Goal: Task Accomplishment & Management: Manage account settings

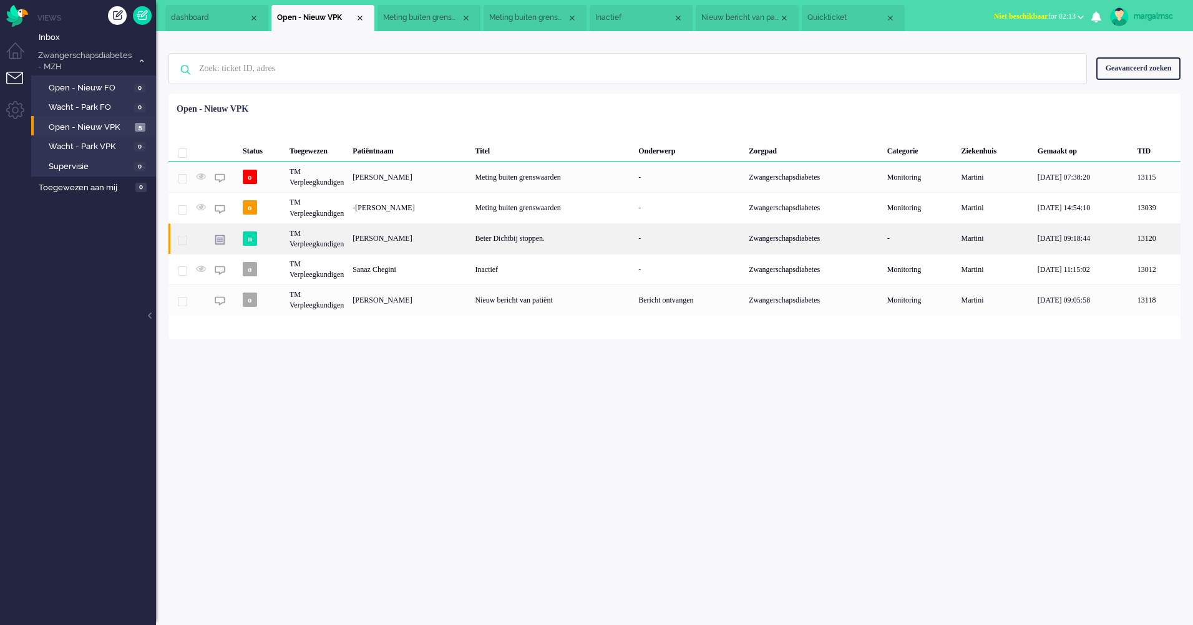
click at [404, 243] on div "[PERSON_NAME]" at bounding box center [409, 238] width 122 height 31
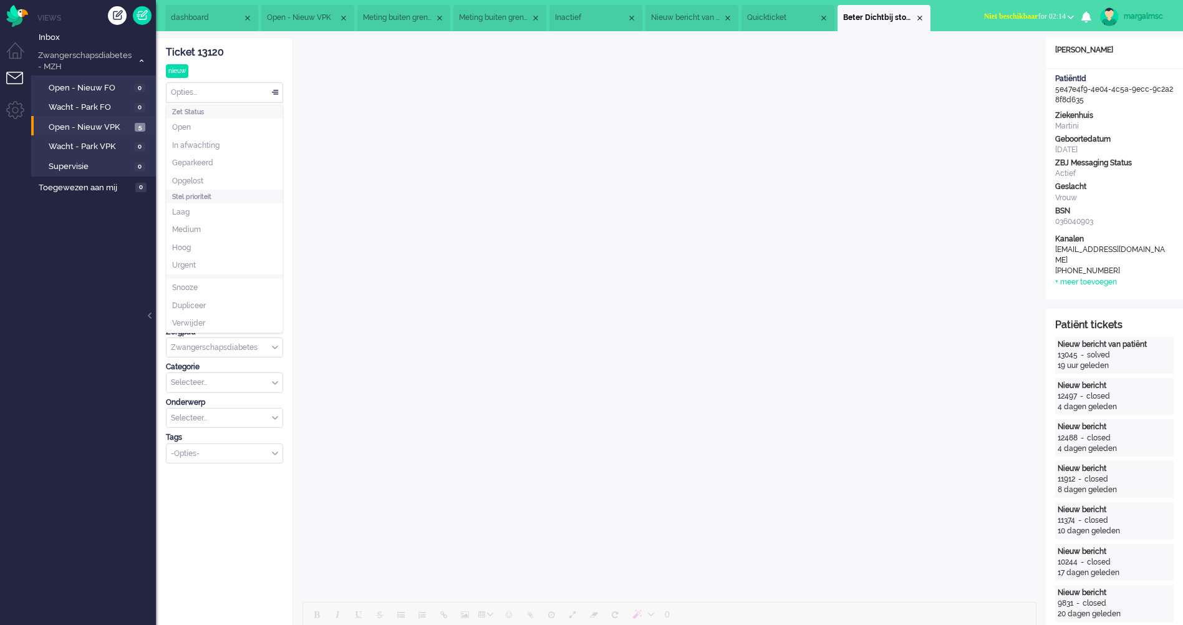
click at [230, 90] on div "Opties..." at bounding box center [225, 92] width 116 height 19
click at [235, 178] on li "Opgelost" at bounding box center [225, 181] width 116 height 18
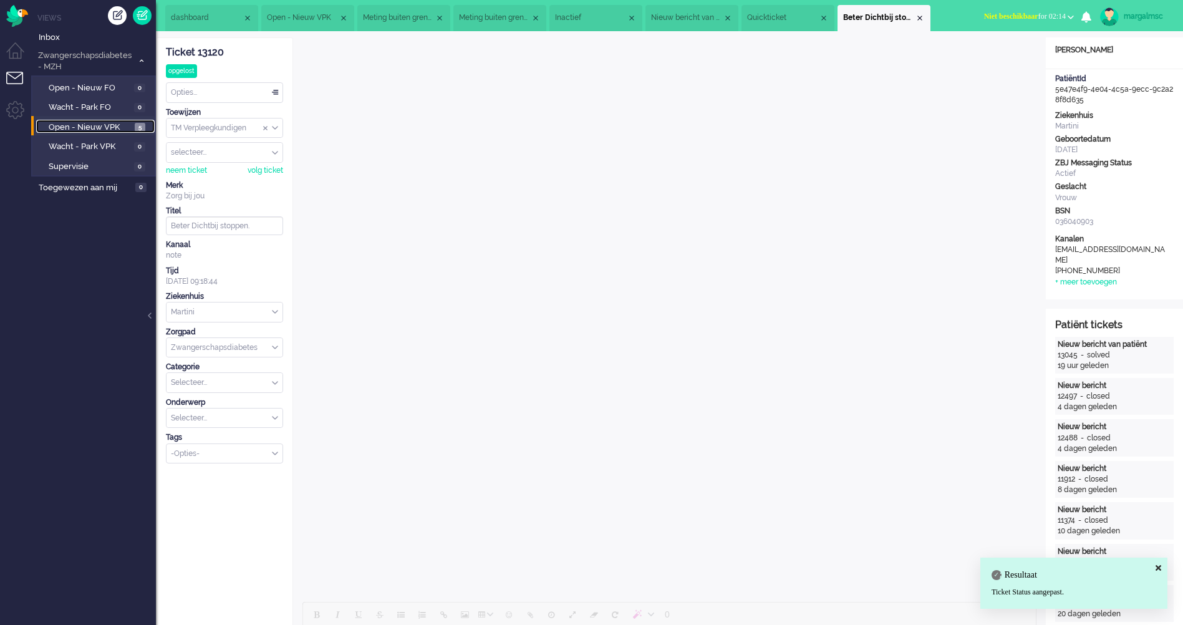
click at [77, 123] on span "Open - Nieuw VPK" at bounding box center [90, 128] width 83 height 12
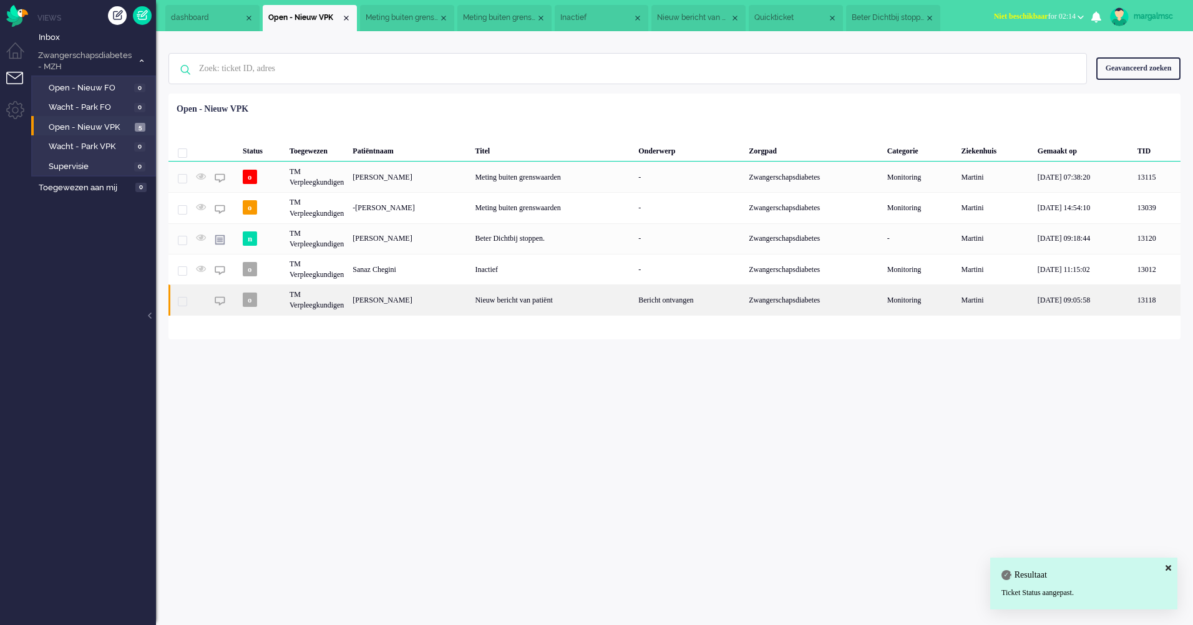
click at [452, 303] on div "[PERSON_NAME]" at bounding box center [409, 299] width 122 height 31
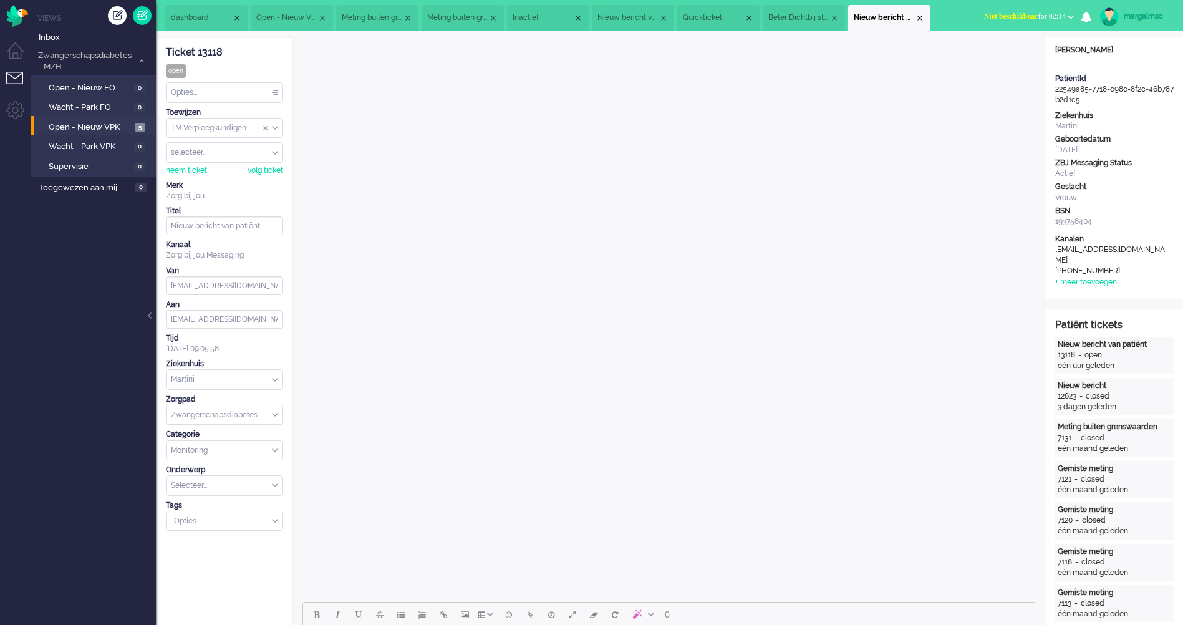
click at [231, 104] on div "Ticket 13118 open Kijkend Opties... Zet Status Open In afwachting Geparkeerd Op…" at bounding box center [224, 284] width 117 height 493
click at [231, 99] on div "Opties..." at bounding box center [225, 92] width 116 height 19
click at [226, 180] on li "Opgelost" at bounding box center [225, 181] width 116 height 18
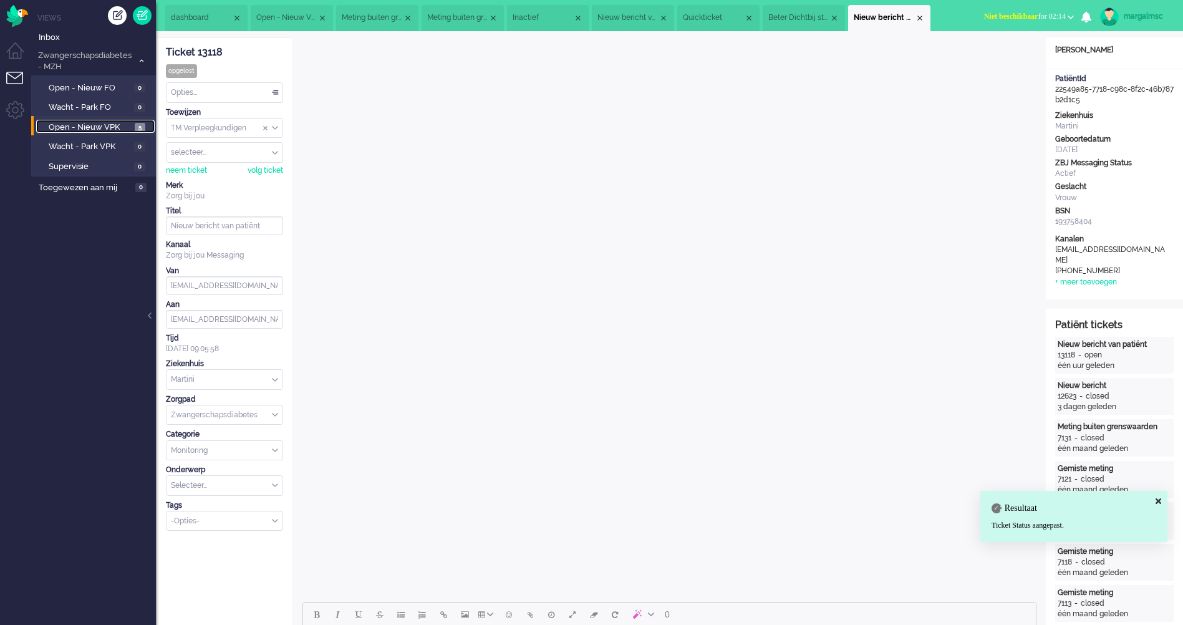
click at [109, 126] on span "Open - Nieuw VPK" at bounding box center [90, 128] width 83 height 12
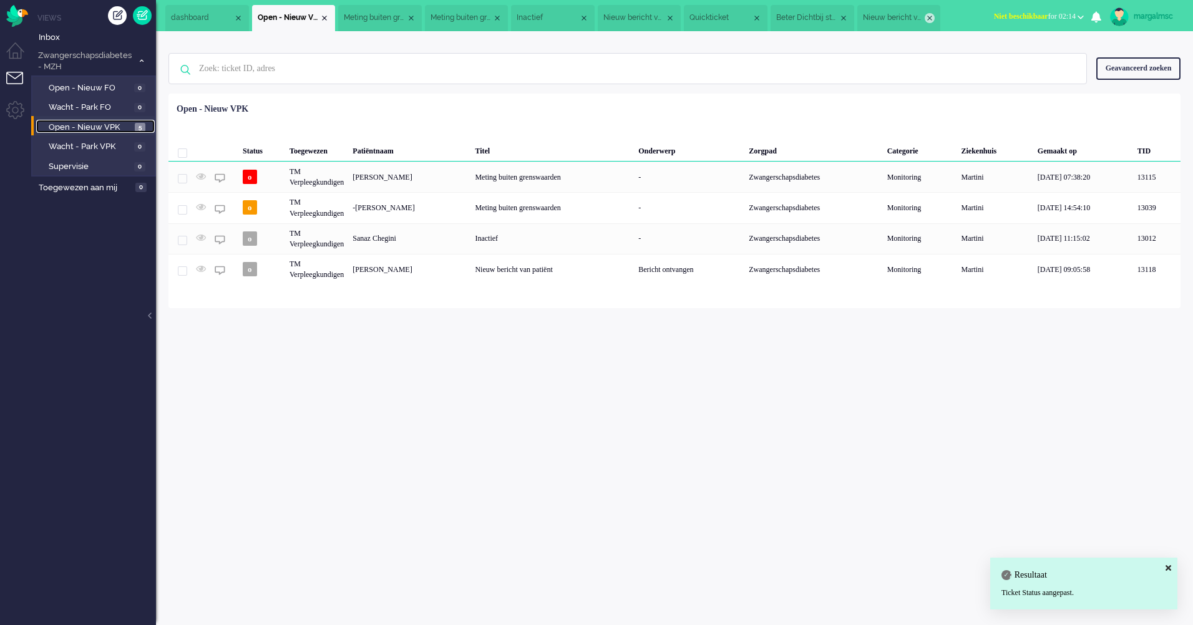
click at [929, 16] on div "Close tab" at bounding box center [930, 18] width 10 height 10
click at [931, 17] on div "Close tab" at bounding box center [930, 18] width 10 height 10
click at [895, 15] on li "Quickticket" at bounding box center [853, 18] width 103 height 26
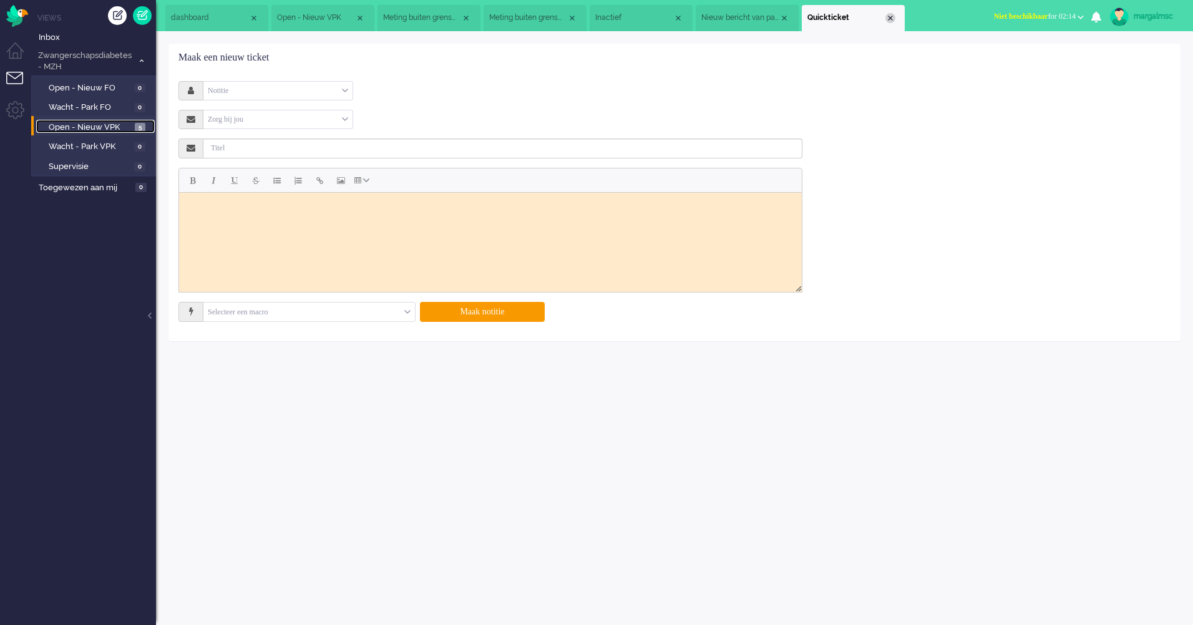
click at [892, 20] on div "Close tab" at bounding box center [890, 18] width 10 height 10
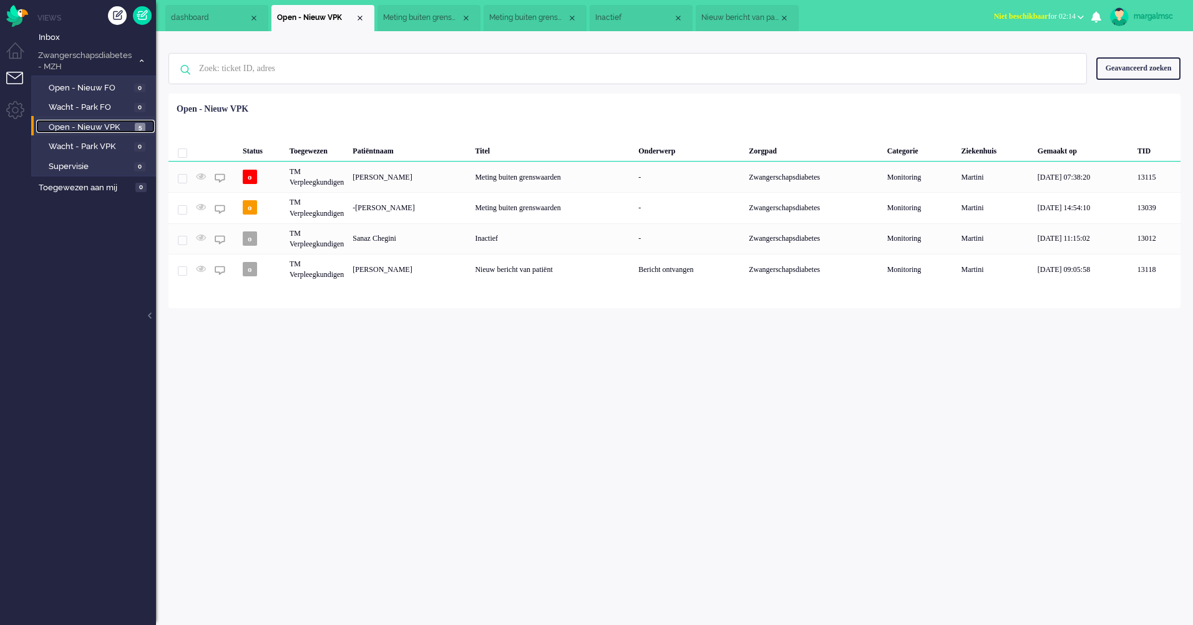
click at [789, 15] on li "Nieuw bericht van patiënt" at bounding box center [747, 18] width 103 height 26
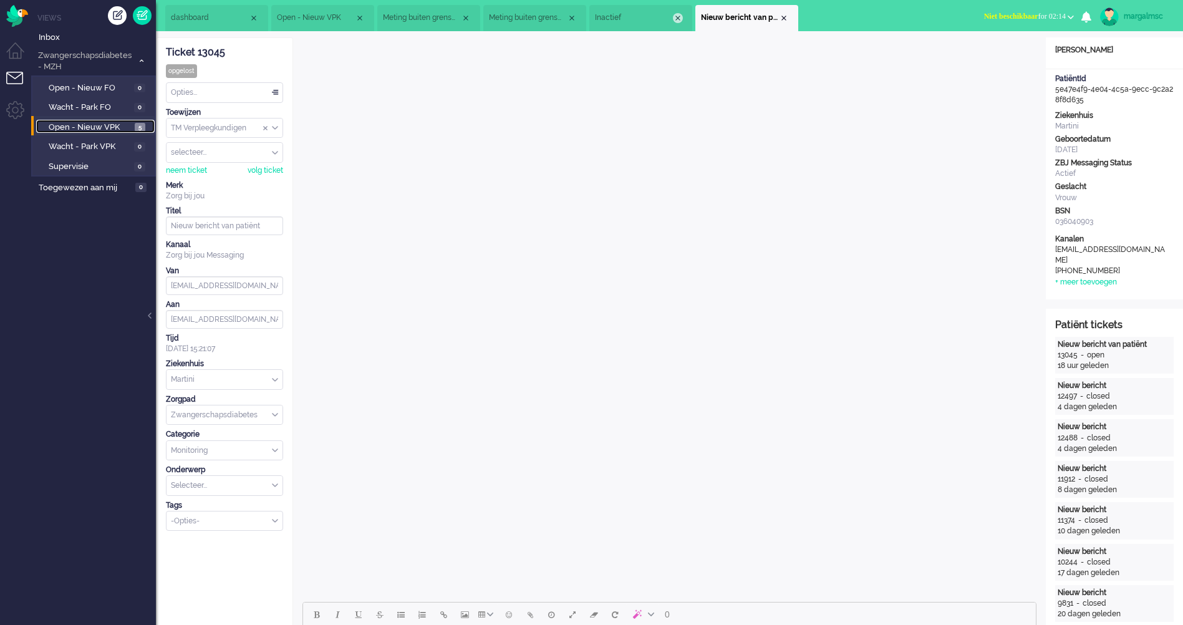
click at [678, 16] on div "Close tab" at bounding box center [678, 18] width 10 height 10
click at [101, 122] on span "Open - Nieuw VPK" at bounding box center [90, 128] width 83 height 12
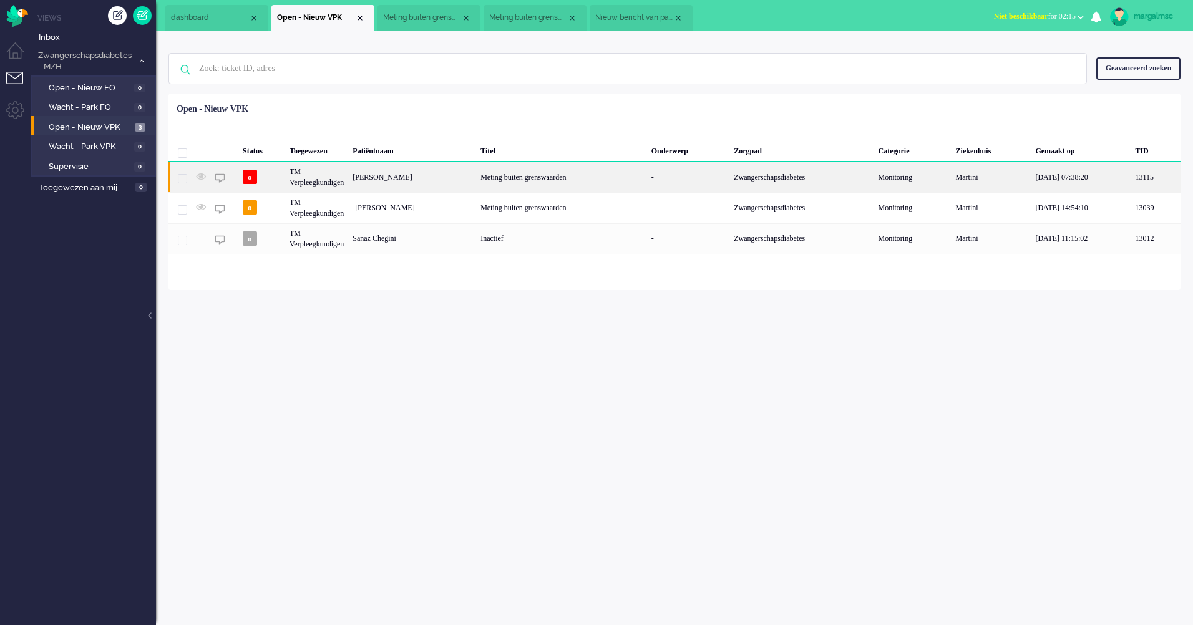
click at [443, 174] on div "[PERSON_NAME]" at bounding box center [412, 177] width 128 height 31
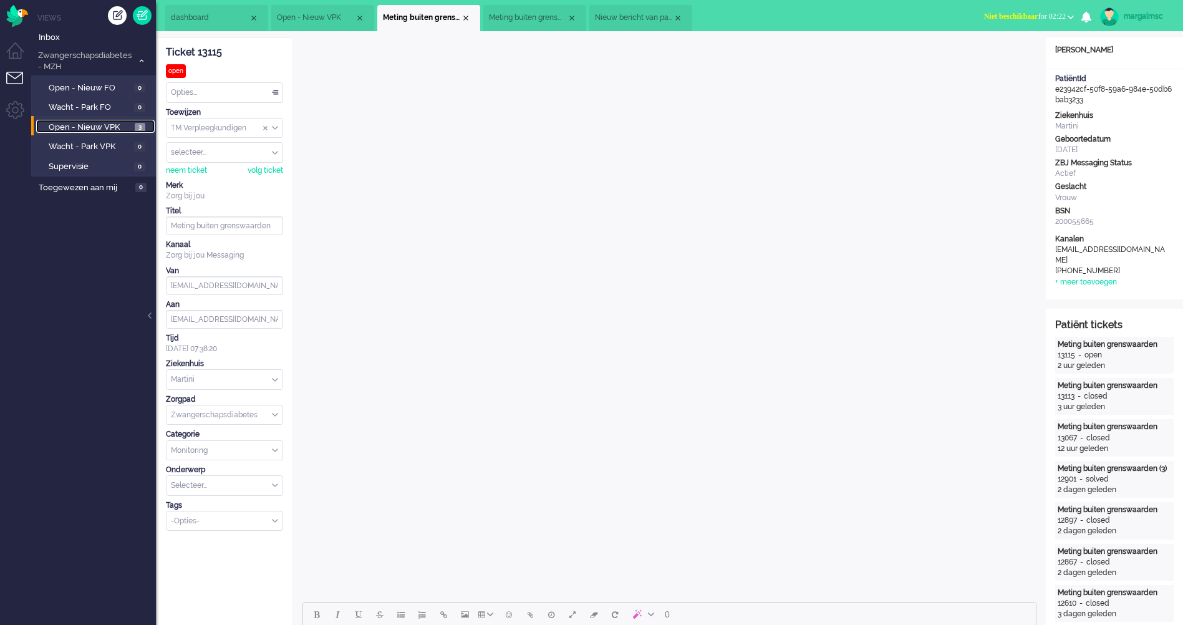
click at [100, 122] on span "Open - Nieuw VPK" at bounding box center [90, 128] width 83 height 12
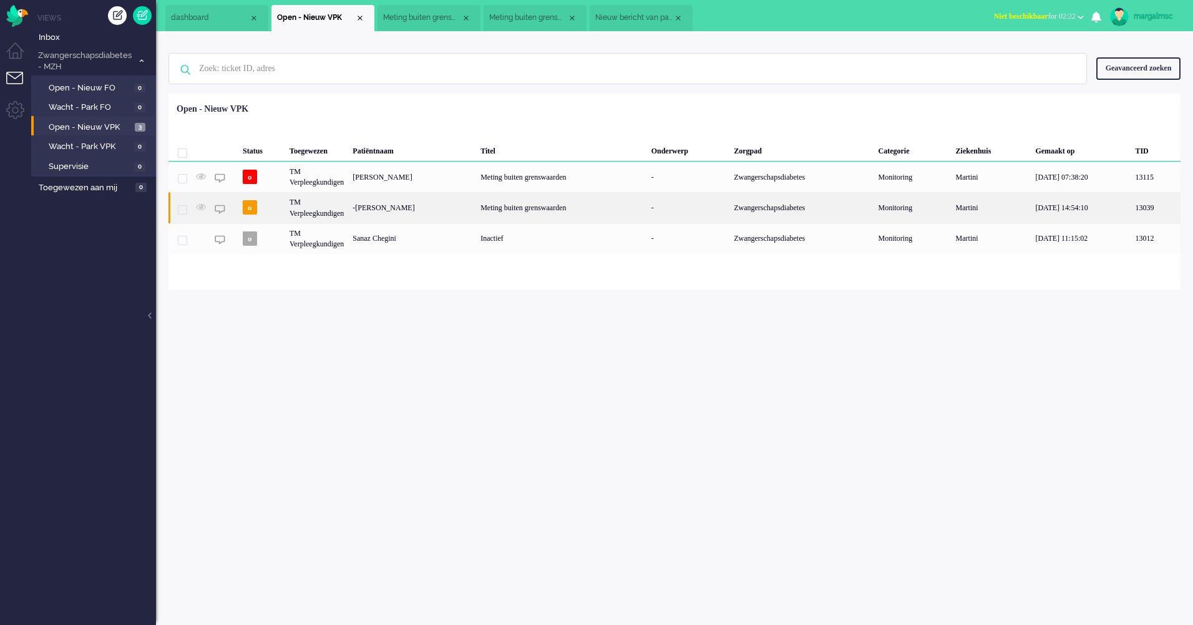
click at [364, 212] on div "-[PERSON_NAME]" at bounding box center [412, 207] width 128 height 31
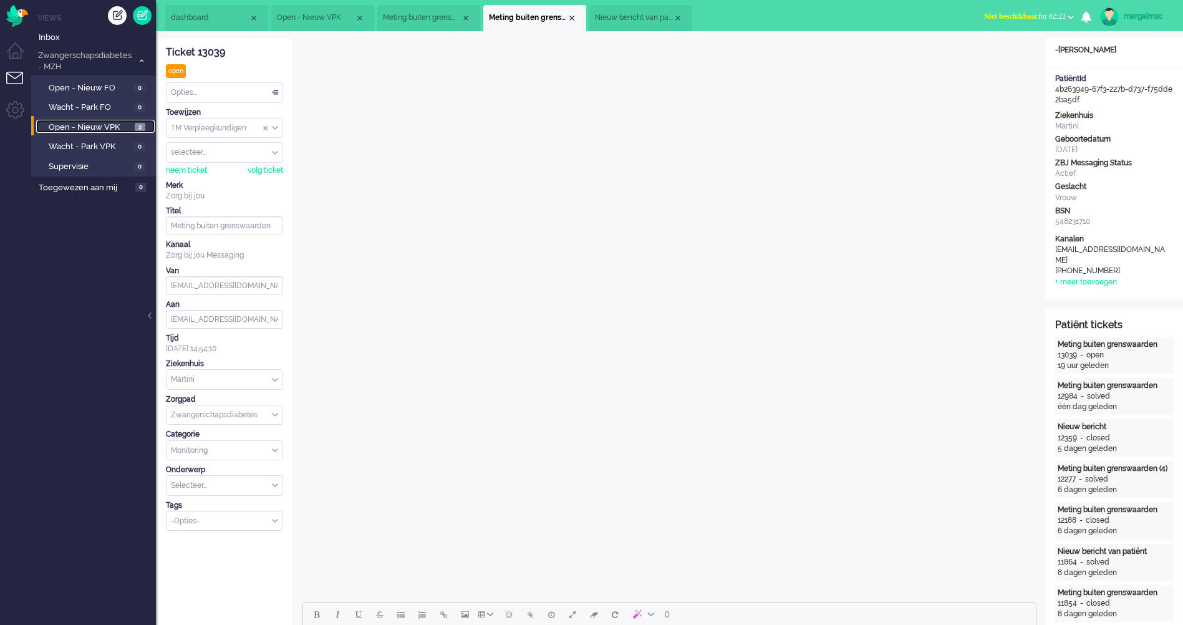
click at [107, 130] on span "Open - Nieuw VPK" at bounding box center [90, 128] width 83 height 12
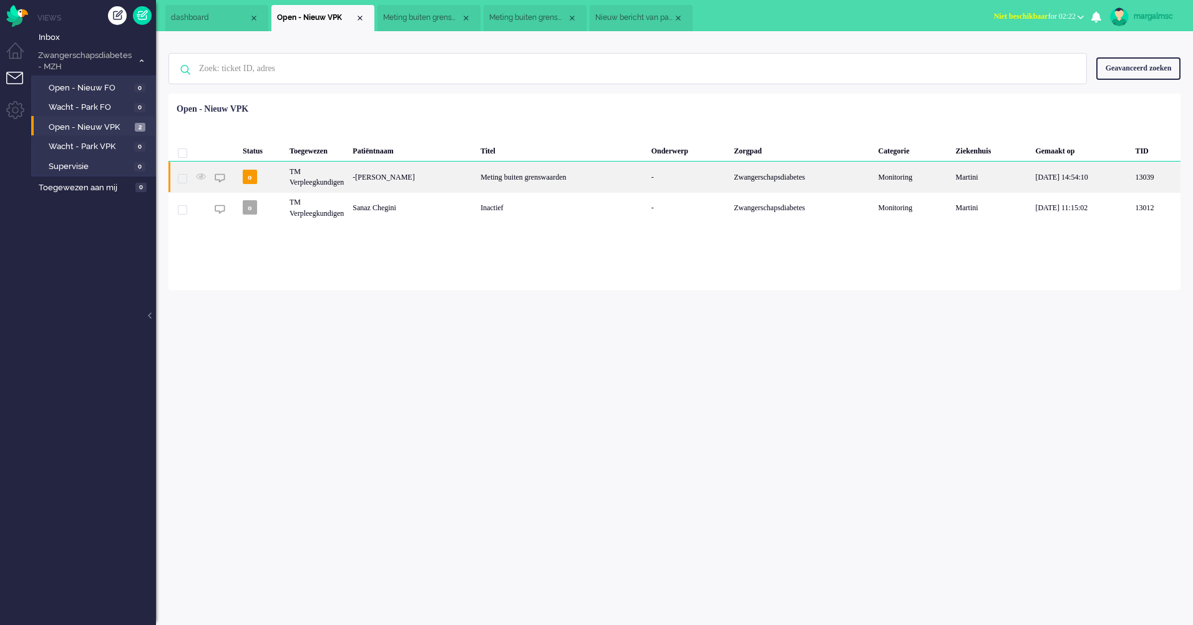
click at [476, 177] on div "-[PERSON_NAME]" at bounding box center [412, 177] width 128 height 31
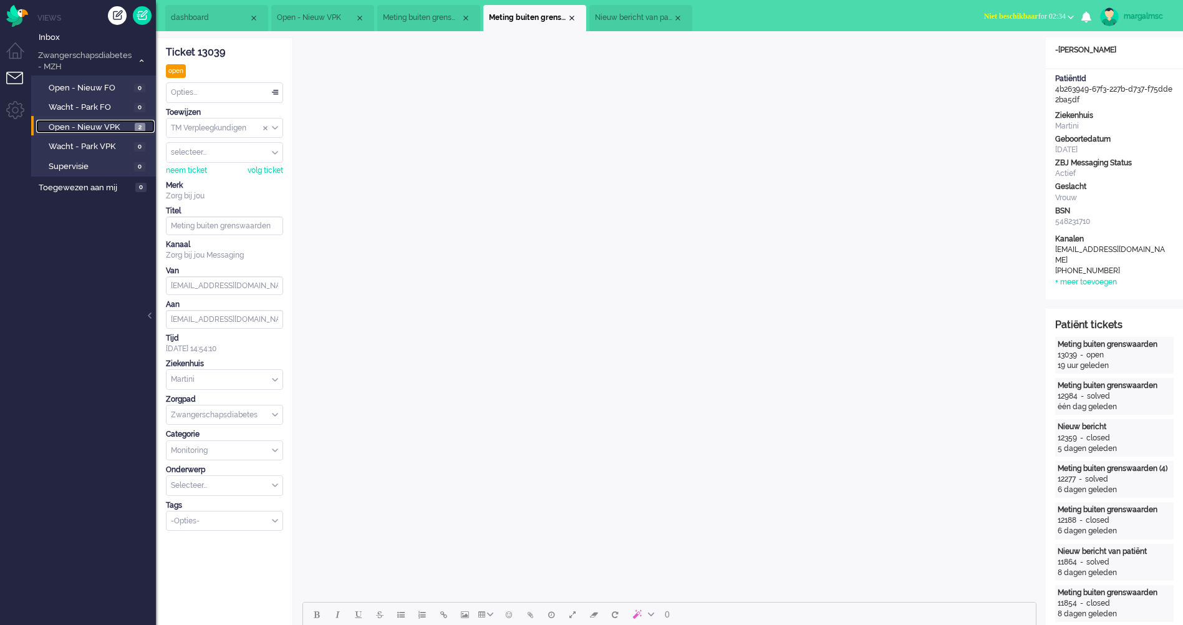
click at [89, 120] on link "Open - Nieuw VPK 2" at bounding box center [95, 127] width 119 height 14
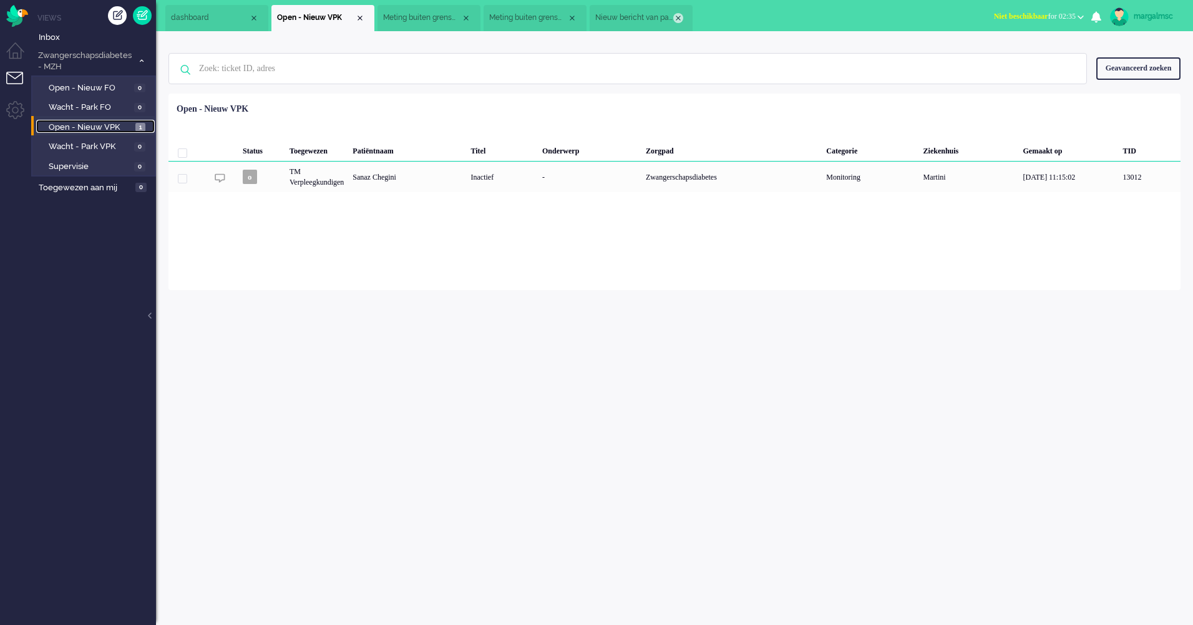
click at [679, 19] on div "Close tab" at bounding box center [678, 18] width 10 height 10
click at [571, 15] on div "Close tab" at bounding box center [572, 18] width 10 height 10
click at [470, 16] on div "Close tab" at bounding box center [466, 18] width 10 height 10
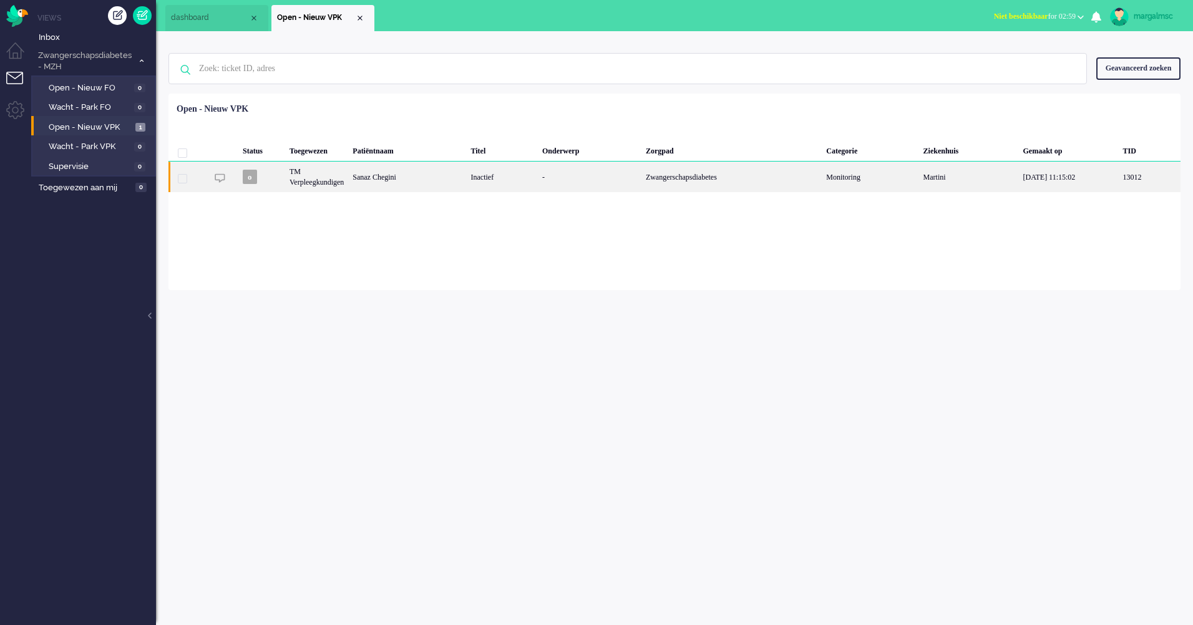
click at [406, 177] on div "Sanaz Chegini" at bounding box center [407, 177] width 118 height 31
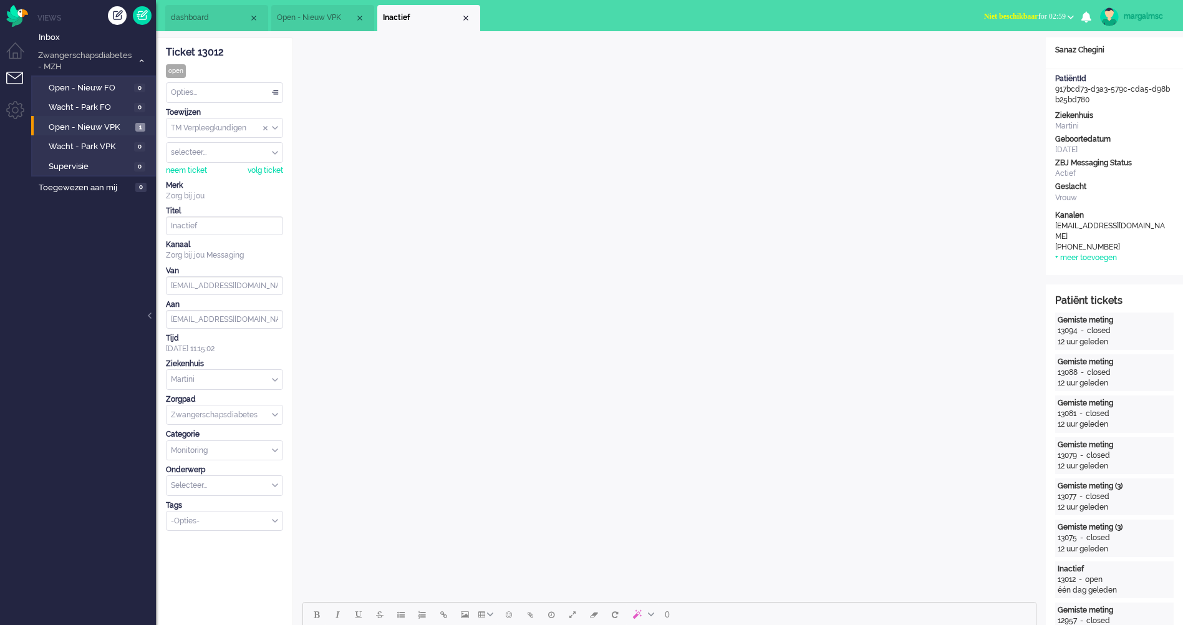
drag, startPoint x: 248, startPoint y: 51, endPoint x: 196, endPoint y: 54, distance: 52.5
click at [196, 54] on div "Ticket 13012" at bounding box center [224, 53] width 117 height 14
click at [107, 131] on span "Open - Nieuw VPK" at bounding box center [91, 128] width 84 height 12
